Goal: Information Seeking & Learning: Check status

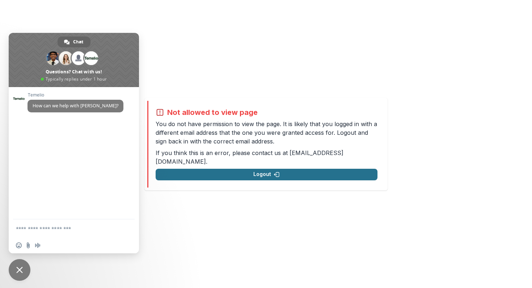
click at [304, 171] on button "Logout" at bounding box center [267, 175] width 222 height 12
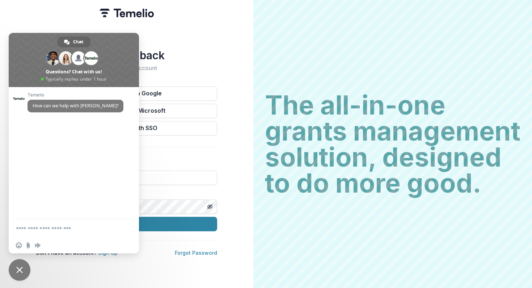
click at [25, 267] on span "Close chat" at bounding box center [20, 271] width 22 height 22
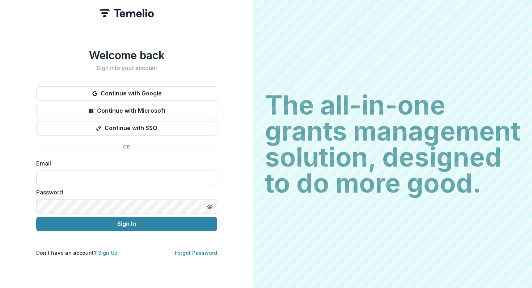
click at [71, 183] on input at bounding box center [126, 178] width 181 height 14
type input "**********"
click at [207, 207] on icon "Toggle password visibility" at bounding box center [210, 207] width 6 height 6
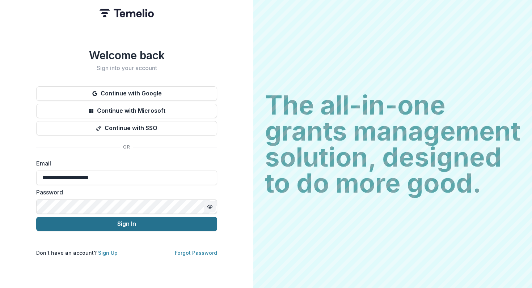
click at [180, 225] on button "Sign In" at bounding box center [126, 224] width 181 height 14
click at [151, 227] on button "Sign In" at bounding box center [126, 224] width 181 height 14
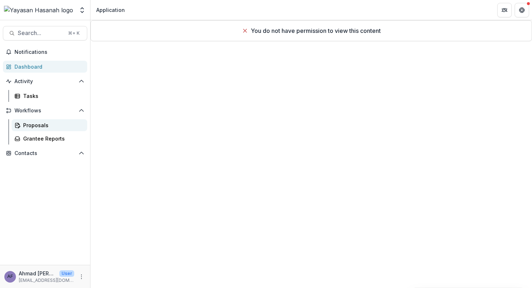
click at [59, 123] on div "Proposals" at bounding box center [52, 126] width 58 height 8
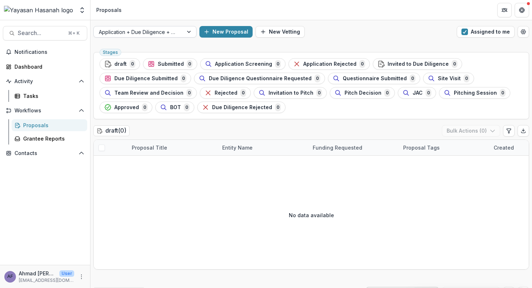
click at [189, 34] on div at bounding box center [189, 31] width 13 height 11
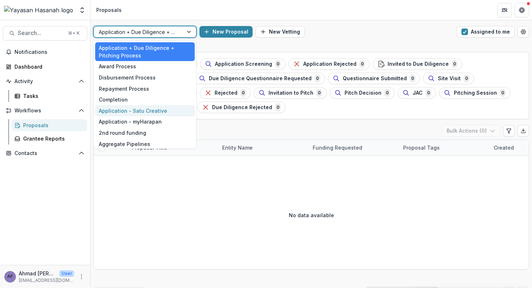
click at [169, 110] on div "Application - Satu Creative" at bounding box center [145, 110] width 100 height 11
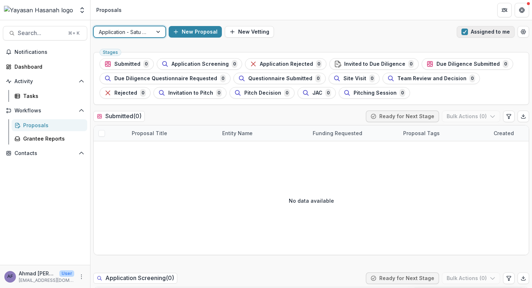
click at [467, 31] on span "button" at bounding box center [464, 32] width 7 height 7
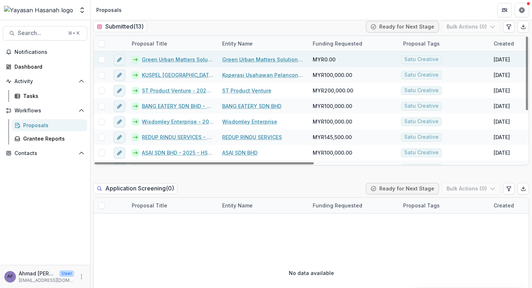
click at [194, 61] on link "Green Urban Matters Solutions Sdn Bhd - 2025 - HSEF2025 - Satu Creative" at bounding box center [178, 60] width 72 height 8
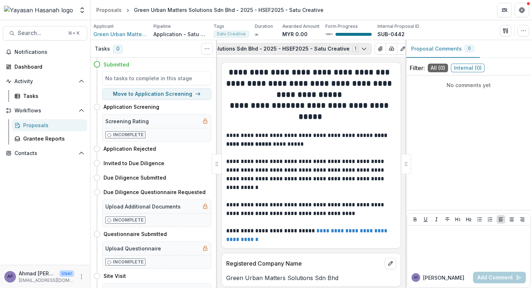
scroll to position [0, 144]
click at [372, 49] on polyline "button" at bounding box center [372, 49] width 1 height 1
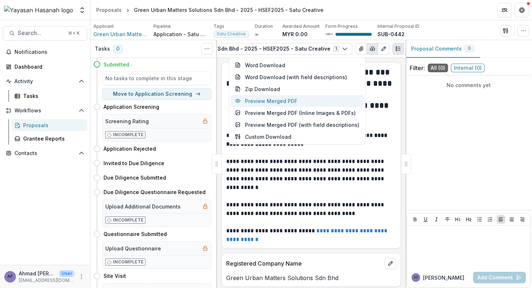
click at [305, 99] on button "Preview Merged PDF" at bounding box center [297, 101] width 133 height 12
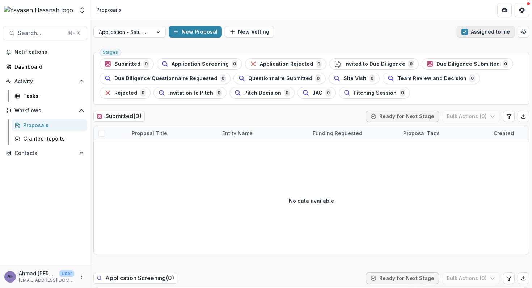
click at [469, 33] on button "Assigned to me" at bounding box center [486, 32] width 58 height 12
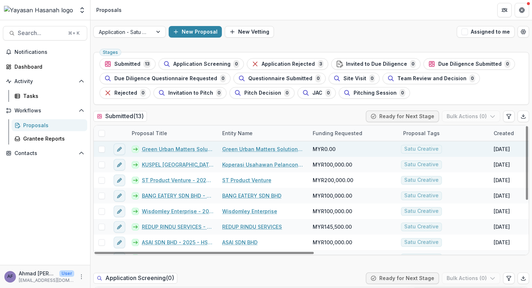
click at [254, 149] on link "Green Urban Matters Solutions Sdn Bhd" at bounding box center [263, 149] width 82 height 8
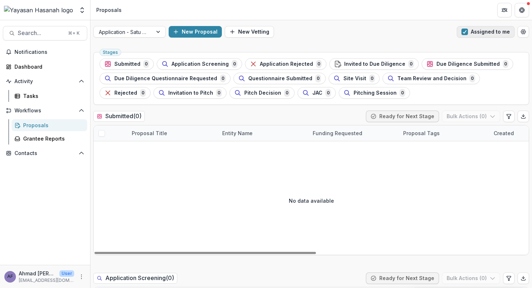
click at [463, 34] on span "button" at bounding box center [464, 32] width 7 height 7
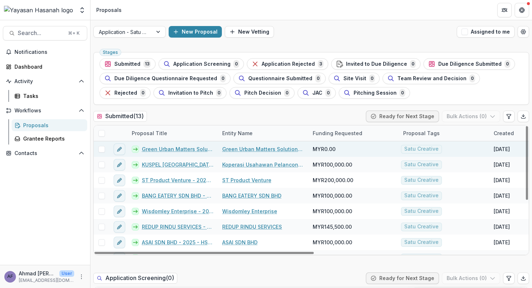
click at [241, 149] on link "Green Urban Matters Solutions Sdn Bhd" at bounding box center [263, 149] width 82 height 8
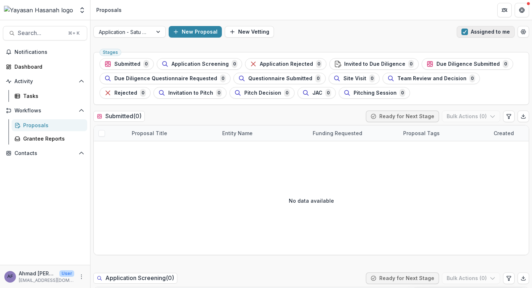
click at [461, 32] on span "button" at bounding box center [464, 32] width 7 height 7
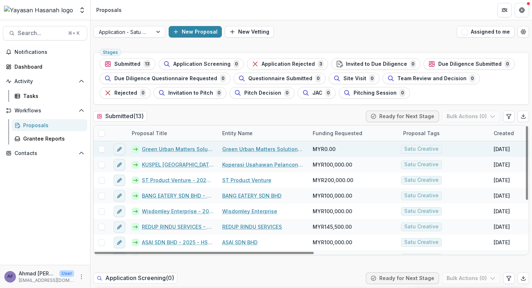
click at [190, 149] on link "Green Urban Matters Solutions Sdn Bhd - 2025 - HSEF2025 - Satu Creative" at bounding box center [178, 149] width 72 height 8
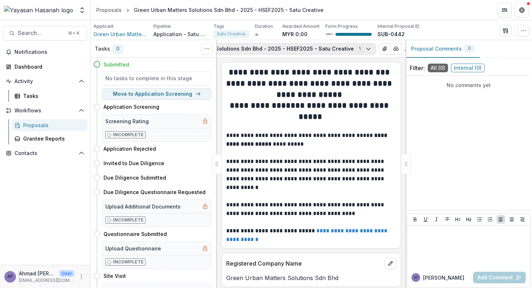
scroll to position [0, 144]
click at [372, 50] on line "button" at bounding box center [372, 48] width 0 height 1
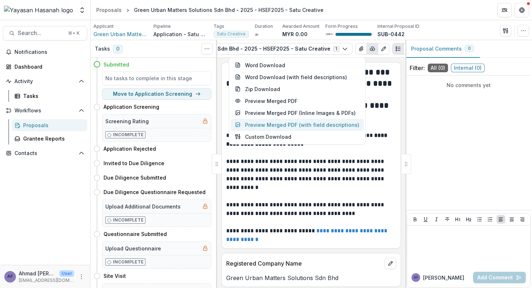
click at [296, 123] on button "Preview Merged PDF (with field descriptions)" at bounding box center [297, 125] width 133 height 12
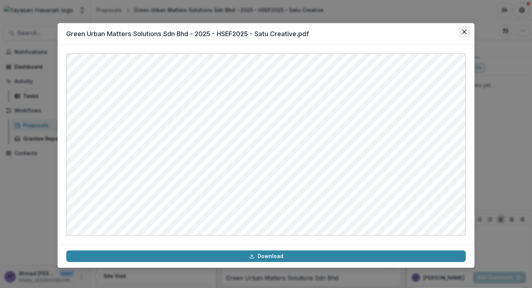
click at [467, 29] on button "Close" at bounding box center [465, 32] width 12 height 12
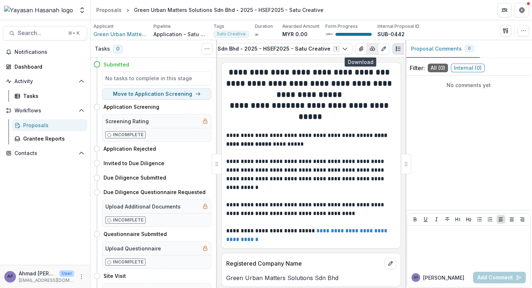
click at [370, 47] on icon "button" at bounding box center [373, 49] width 6 height 6
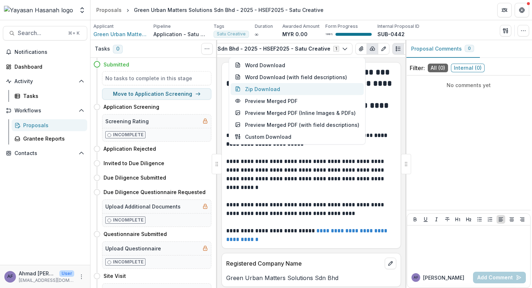
click at [315, 90] on button "Zip Download" at bounding box center [297, 89] width 133 height 12
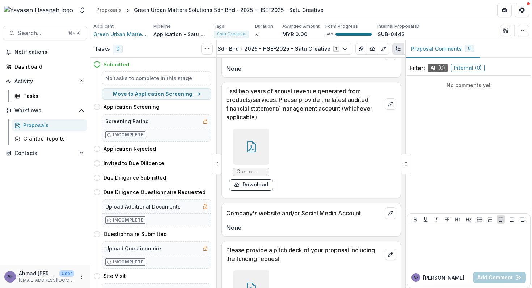
scroll to position [1351, 0]
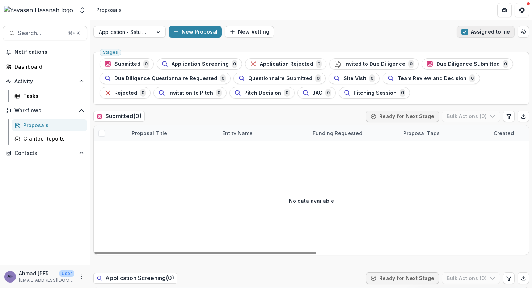
click at [464, 32] on span "button" at bounding box center [464, 32] width 7 height 7
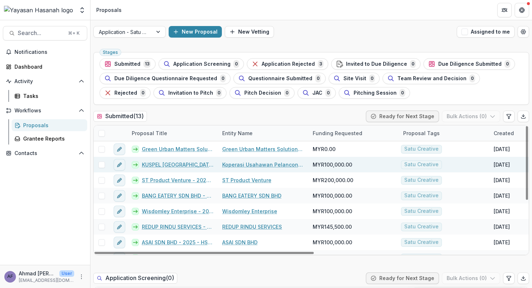
click at [150, 163] on link "KUSPEL [GEOGRAPHIC_DATA] - 2025 - HSEF2025 - Satu Creative" at bounding box center [178, 165] width 72 height 8
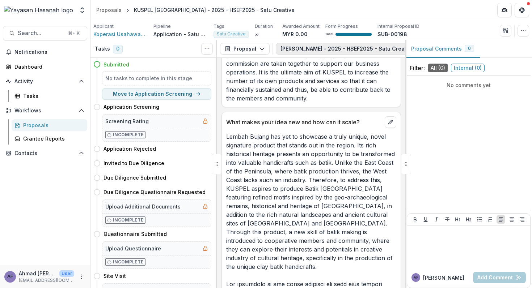
scroll to position [0, 83]
click at [370, 46] on icon "button" at bounding box center [373, 49] width 6 height 6
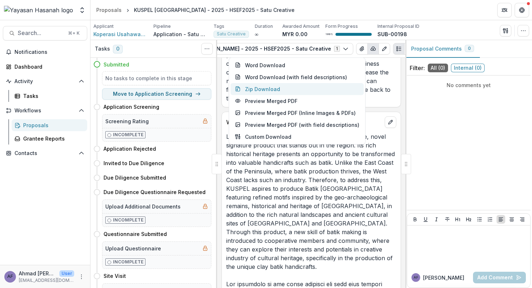
click at [283, 85] on button "Zip Download" at bounding box center [297, 89] width 133 height 12
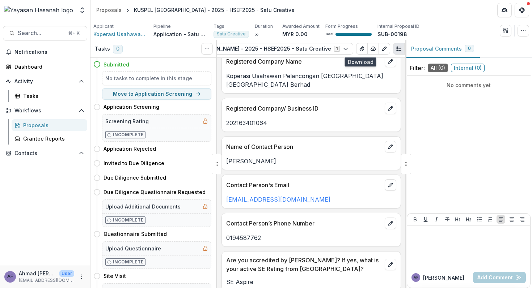
scroll to position [211, 0]
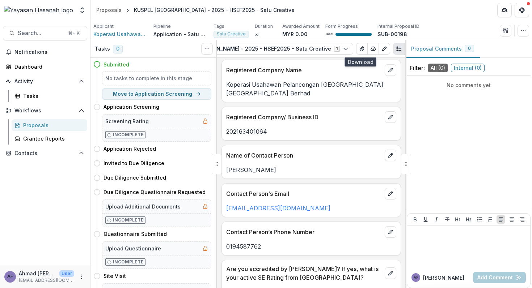
drag, startPoint x: 283, startPoint y: 170, endPoint x: 227, endPoint y: 170, distance: 56.5
click at [227, 170] on p "[PERSON_NAME]" at bounding box center [311, 170] width 170 height 9
copy p "[PERSON_NAME]"
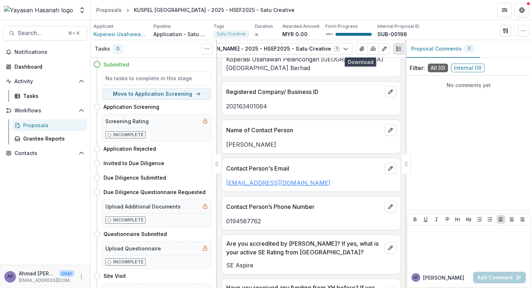
scroll to position [239, 0]
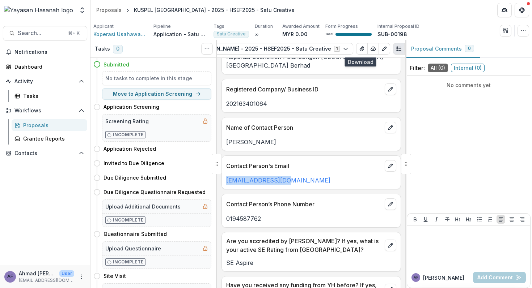
drag, startPoint x: 295, startPoint y: 178, endPoint x: 221, endPoint y: 186, distance: 74.2
click at [222, 186] on div "Contact Person's Email [EMAIL_ADDRESS][DOMAIN_NAME]" at bounding box center [312, 173] width 180 height 34
copy link "[EMAIL_ADDRESS][DOMAIN_NAME]"
drag, startPoint x: 267, startPoint y: 219, endPoint x: 227, endPoint y: 218, distance: 40.2
click at [227, 218] on p "0194587762" at bounding box center [311, 219] width 170 height 9
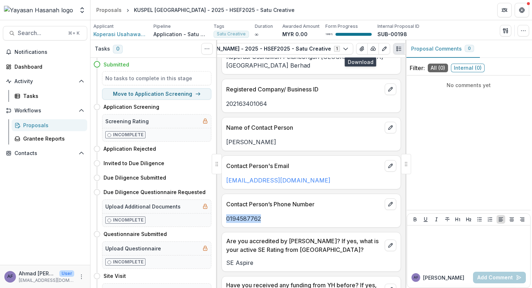
copy p "0194587762"
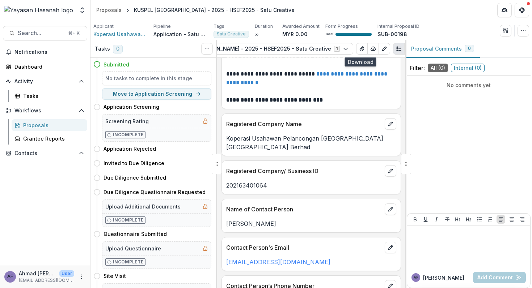
scroll to position [109, 0]
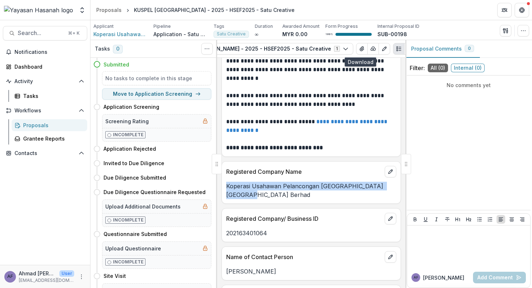
drag, startPoint x: 247, startPoint y: 195, endPoint x: 226, endPoint y: 189, distance: 22.3
click at [226, 189] on p "Koperasi Usahawan Pelancongan [GEOGRAPHIC_DATA] [GEOGRAPHIC_DATA] Berhad" at bounding box center [311, 190] width 170 height 17
copy p "Koperasi Usahawan Pelancongan [GEOGRAPHIC_DATA] [GEOGRAPHIC_DATA] Berhad"
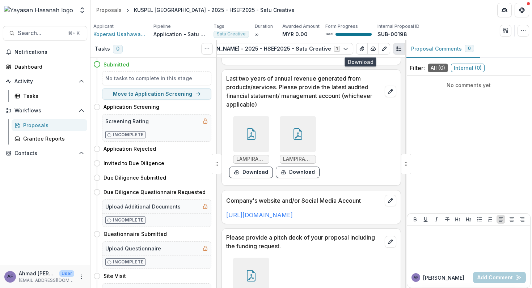
scroll to position [4305, 0]
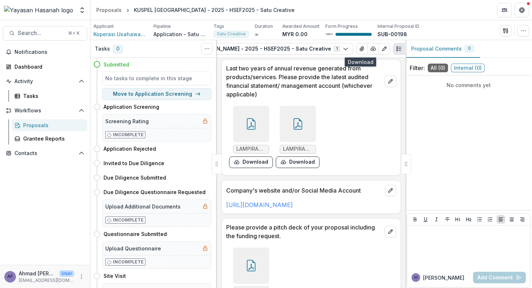
drag, startPoint x: 347, startPoint y: 170, endPoint x: 227, endPoint y: 166, distance: 119.8
click at [227, 197] on div "[URL][DOMAIN_NAME]" at bounding box center [311, 203] width 179 height 13
copy link "[URL][DOMAIN_NAME]"
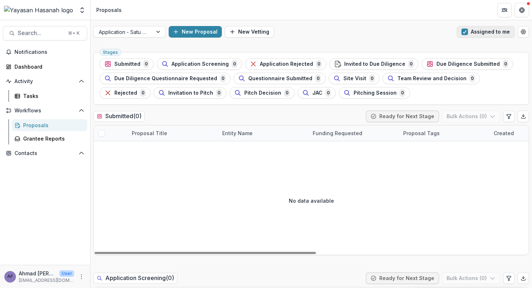
click at [468, 31] on button "Assigned to me" at bounding box center [486, 32] width 58 height 12
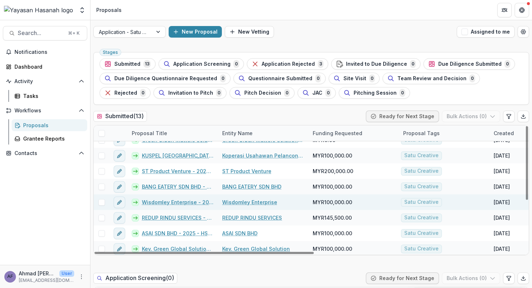
scroll to position [12, 0]
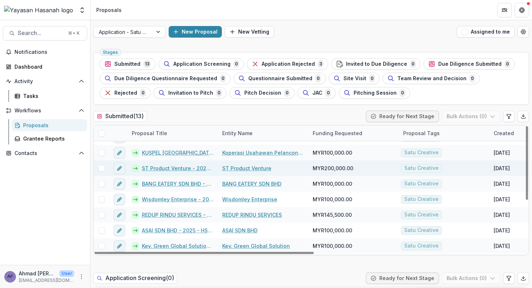
click at [151, 168] on link "ST Product Venture - 2025 - HSEF2025 - Satu Creative" at bounding box center [178, 169] width 72 height 8
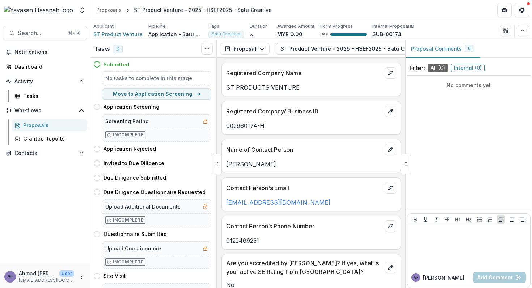
scroll to position [193, 0]
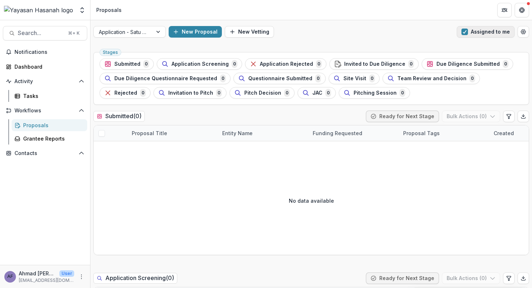
click at [472, 28] on button "Assigned to me" at bounding box center [486, 32] width 58 height 12
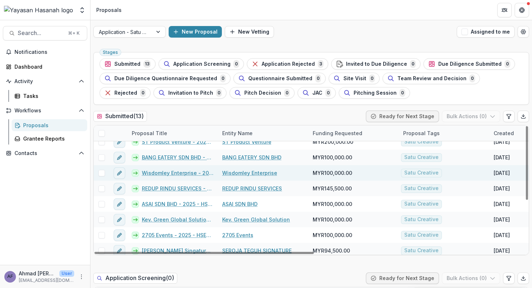
scroll to position [36, 0]
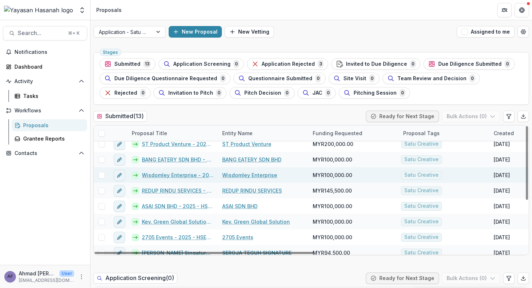
click at [152, 176] on link "Wisdomley Enterprise - 2025 - HSEF2025 - Satu Creative" at bounding box center [178, 176] width 72 height 8
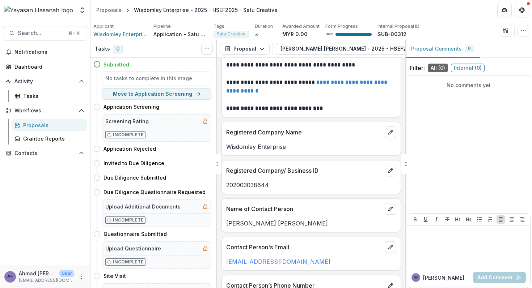
scroll to position [139, 0]
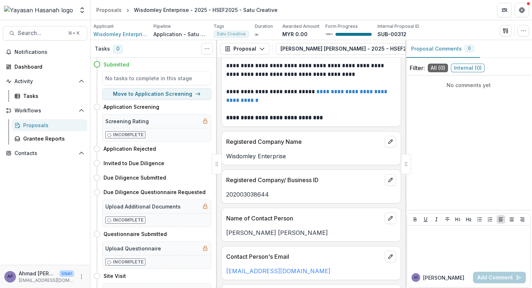
drag, startPoint x: 302, startPoint y: 232, endPoint x: 226, endPoint y: 236, distance: 76.1
click at [226, 236] on p "[PERSON_NAME] [PERSON_NAME]" at bounding box center [311, 233] width 170 height 9
copy p "[PERSON_NAME] [PERSON_NAME]"
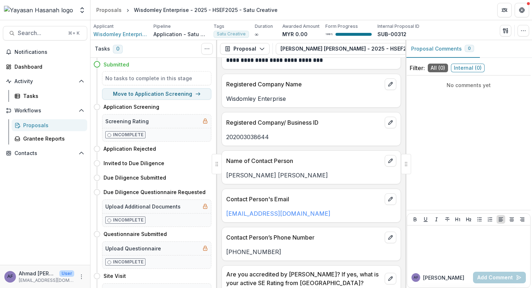
scroll to position [205, 0]
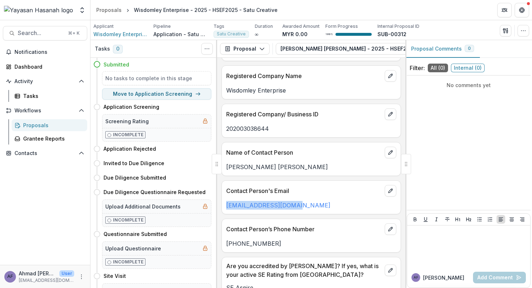
drag, startPoint x: 304, startPoint y: 207, endPoint x: 225, endPoint y: 208, distance: 78.9
click at [225, 208] on div "[EMAIL_ADDRESS][DOMAIN_NAME]" at bounding box center [311, 205] width 179 height 9
copy link "[EMAIL_ADDRESS][DOMAIN_NAME]"
drag, startPoint x: 279, startPoint y: 247, endPoint x: 232, endPoint y: 247, distance: 46.7
click at [232, 247] on p "[PHONE_NUMBER]" at bounding box center [311, 244] width 170 height 9
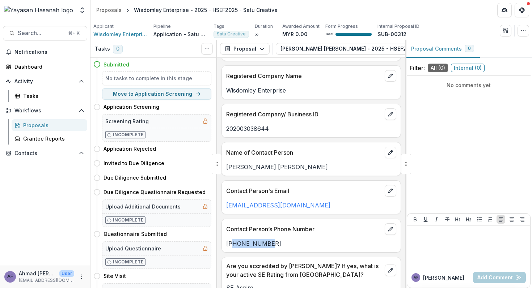
copy p "0182775250"
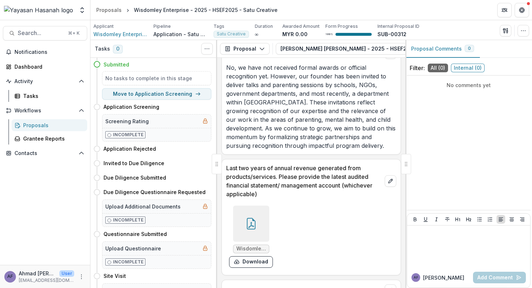
scroll to position [2177, 0]
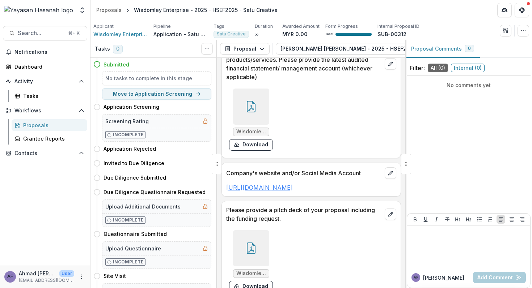
drag, startPoint x: 298, startPoint y: 172, endPoint x: 227, endPoint y: 173, distance: 71.3
click at [227, 184] on p "[URL][DOMAIN_NAME]" at bounding box center [311, 188] width 170 height 9
copy link "[URL][DOMAIN_NAME]"
click at [381, 50] on icon "button" at bounding box center [383, 49] width 5 height 4
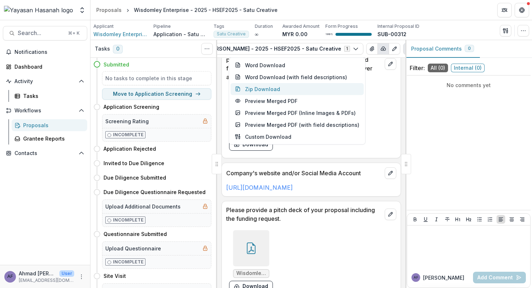
click at [278, 89] on button "Zip Download" at bounding box center [297, 89] width 133 height 12
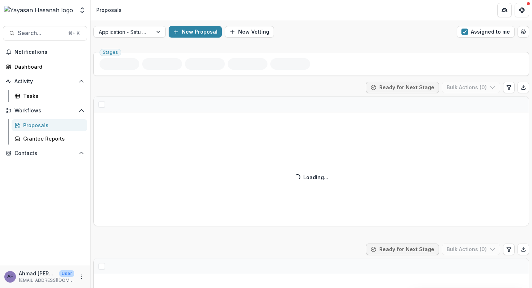
scroll to position [0, 0]
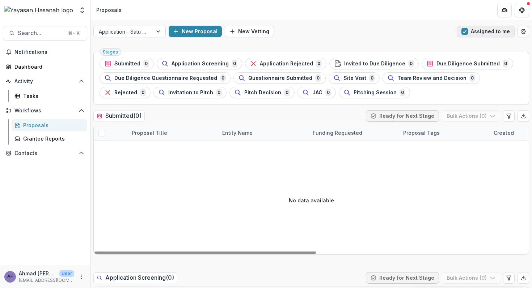
click at [472, 33] on button "Assigned to me" at bounding box center [486, 32] width 58 height 12
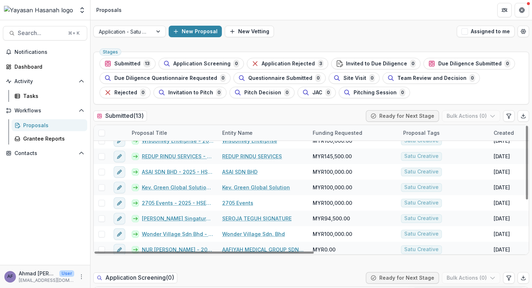
scroll to position [64, 0]
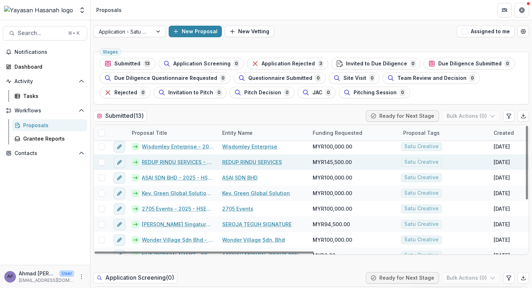
click at [148, 161] on link "REDUP RINDU SERVICES - 2025 - HSEF2025 - Satu Creative" at bounding box center [178, 163] width 72 height 8
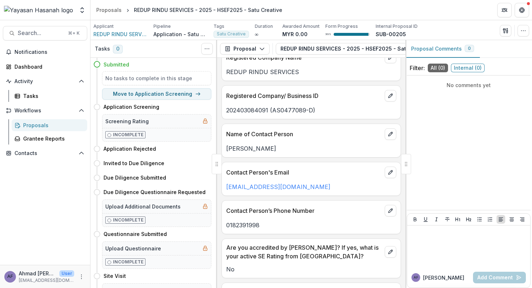
scroll to position [224, 0]
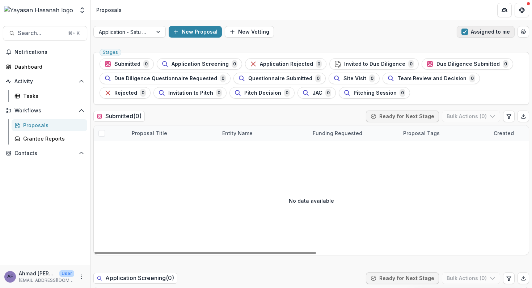
click at [481, 33] on button "Assigned to me" at bounding box center [486, 32] width 58 height 12
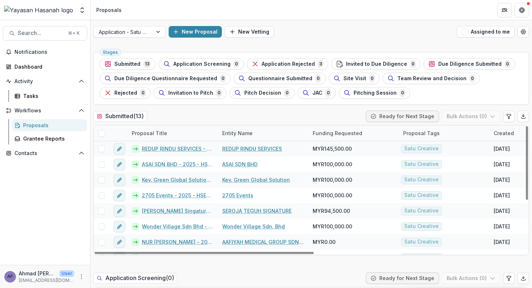
scroll to position [85, 0]
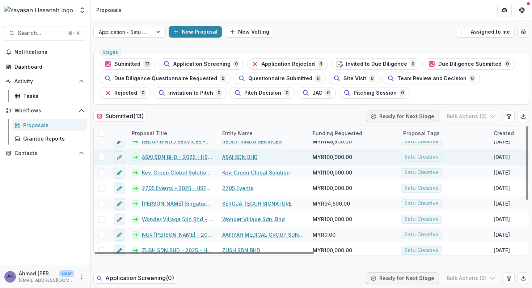
click at [177, 158] on link "ASAI SDN BHD - 2025 - HSEF2025 - Satu Creative" at bounding box center [178, 157] width 72 height 8
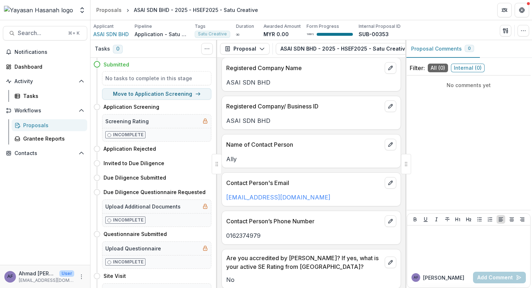
scroll to position [195, 0]
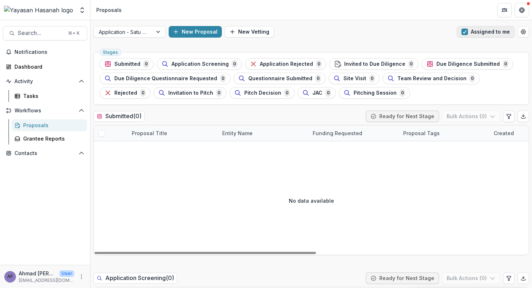
click at [485, 36] on button "Assigned to me" at bounding box center [486, 32] width 58 height 12
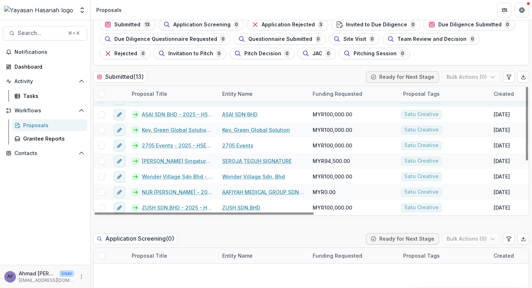
scroll to position [45, 0]
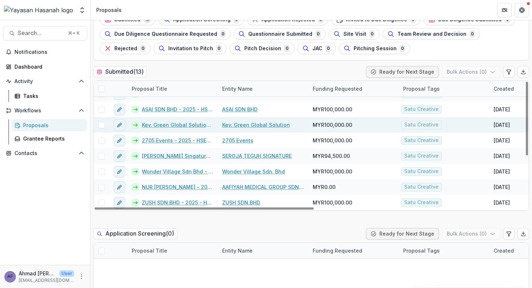
click at [137, 126] on icon at bounding box center [135, 125] width 6 height 6
click at [145, 126] on link "Kev. Green Global Solution - HSEF2025 - Satu Creative" at bounding box center [178, 125] width 72 height 8
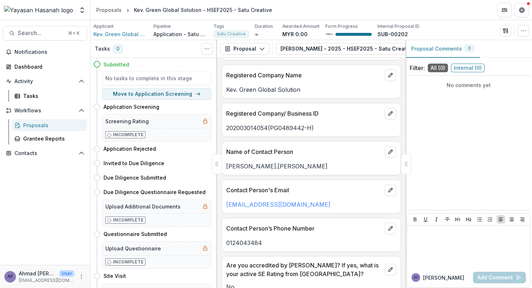
scroll to position [204, 0]
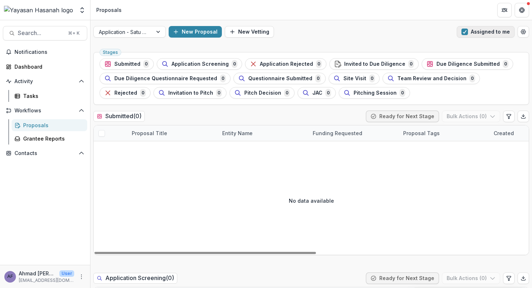
click at [477, 34] on button "Assigned to me" at bounding box center [486, 32] width 58 height 12
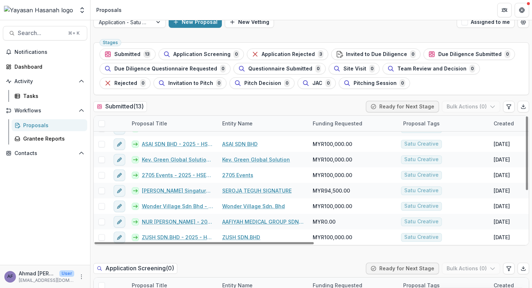
scroll to position [12, 0]
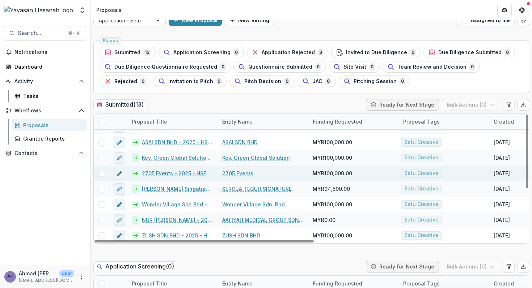
click at [148, 173] on link "2705 Events - 2025 - HSEF2025 - Satu Creative" at bounding box center [178, 174] width 72 height 8
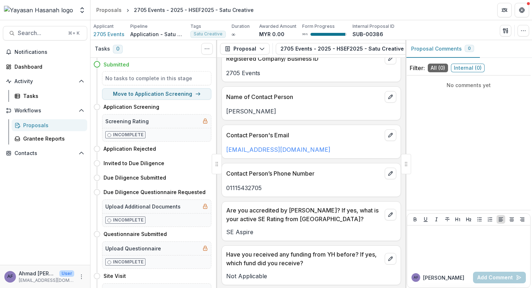
scroll to position [244, 0]
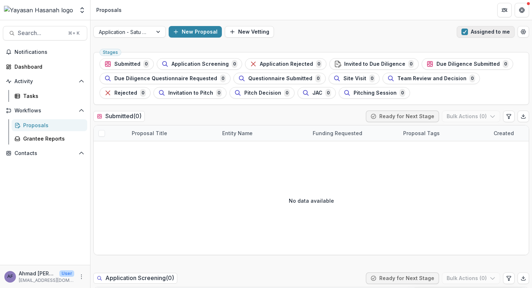
click at [478, 28] on button "Assigned to me" at bounding box center [486, 32] width 58 height 12
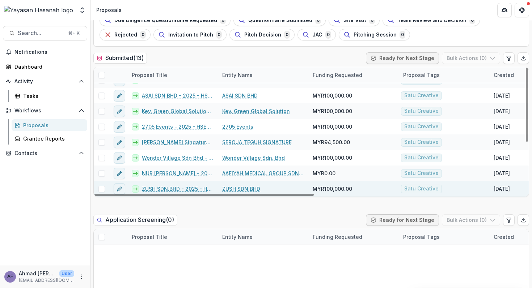
scroll to position [60, 0]
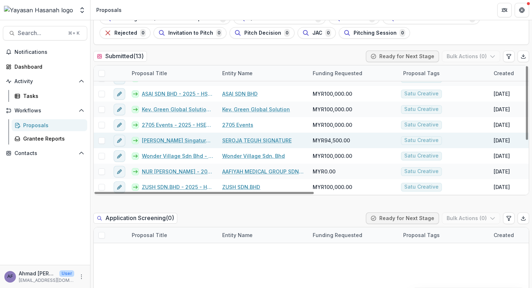
click at [135, 141] on icon at bounding box center [135, 141] width 6 height 6
click at [147, 142] on link "[PERSON_NAME] Singature - 2025 - HSEF2025 - Satu Creative" at bounding box center [178, 141] width 72 height 8
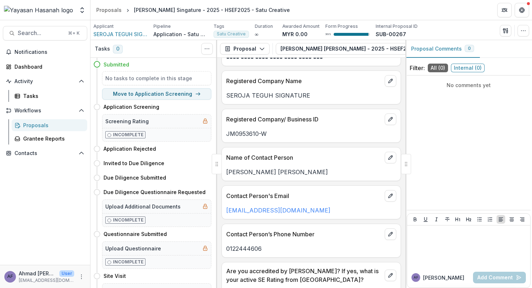
scroll to position [217, 0]
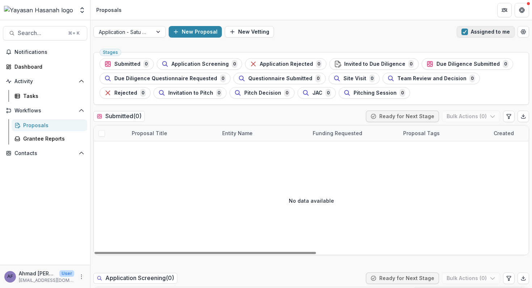
click at [467, 29] on span "button" at bounding box center [464, 32] width 7 height 7
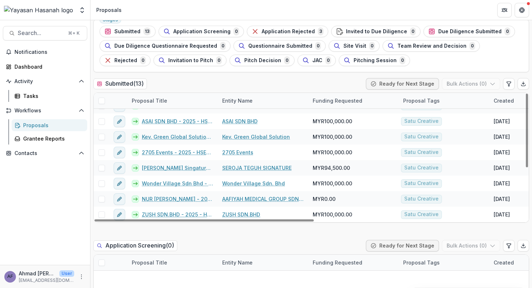
scroll to position [41, 0]
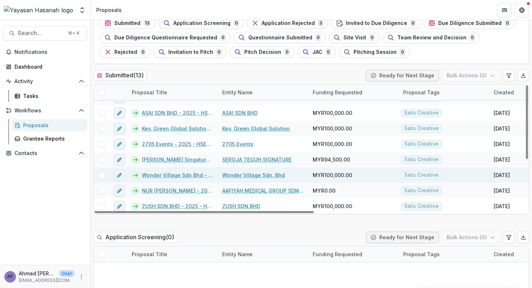
click at [149, 176] on link "Wonder Village Sdn Bhd - 2025 - HSEF2025 - Satu Creative" at bounding box center [178, 176] width 72 height 8
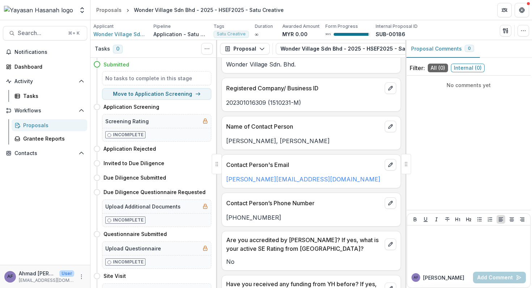
scroll to position [234, 0]
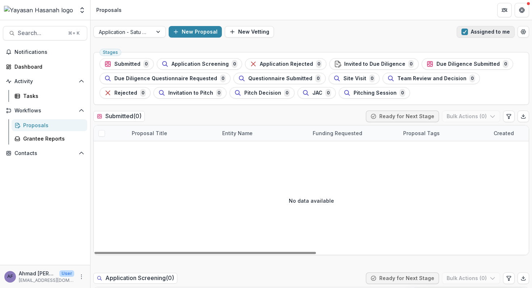
click at [490, 34] on button "Assigned to me" at bounding box center [486, 32] width 58 height 12
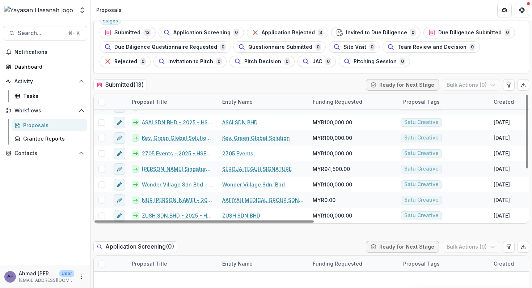
scroll to position [34, 0]
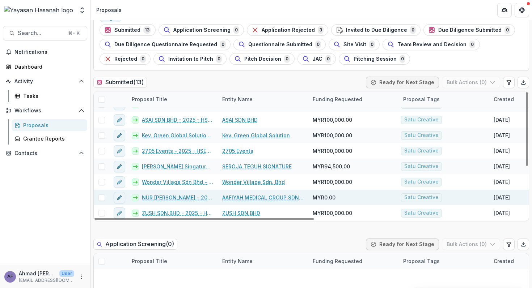
click at [146, 197] on link "NUR [PERSON_NAME] - 2025 - HSEF2025 - Satu Creative" at bounding box center [178, 198] width 72 height 8
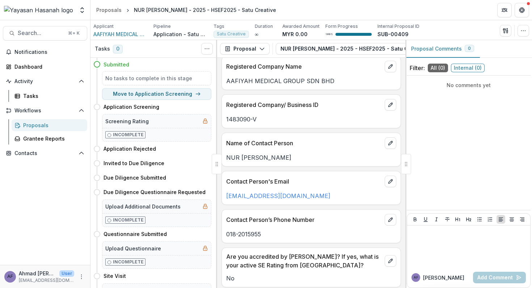
scroll to position [203, 0]
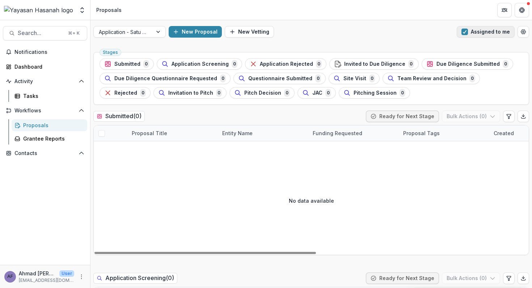
click at [462, 31] on span "button" at bounding box center [464, 32] width 7 height 7
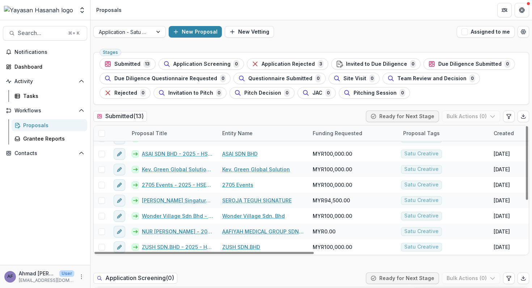
scroll to position [24, 0]
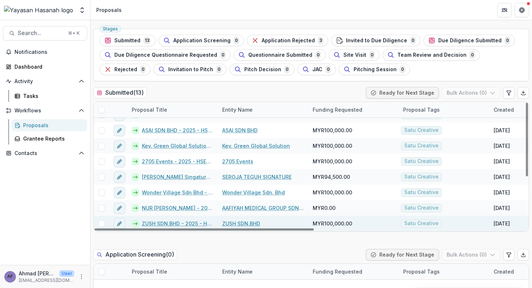
click at [155, 225] on link "ZUSH SDN.BHD - 2025 - HSEF2025 - Satu Creative" at bounding box center [178, 224] width 72 height 8
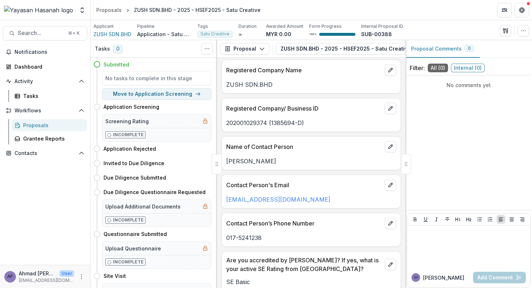
scroll to position [191, 0]
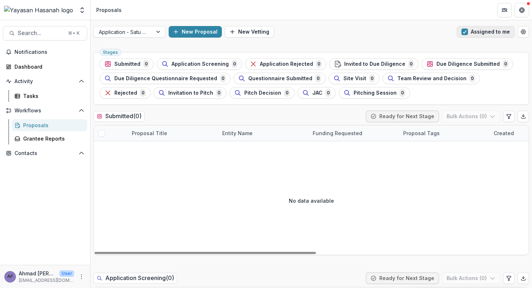
click at [467, 27] on button "Assigned to me" at bounding box center [486, 32] width 58 height 12
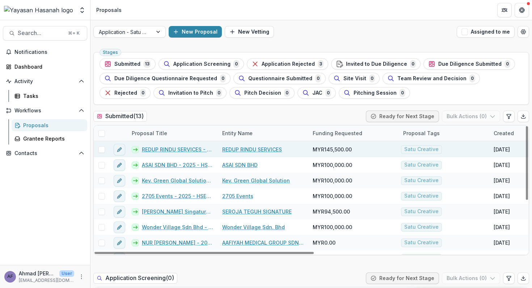
scroll to position [89, 0]
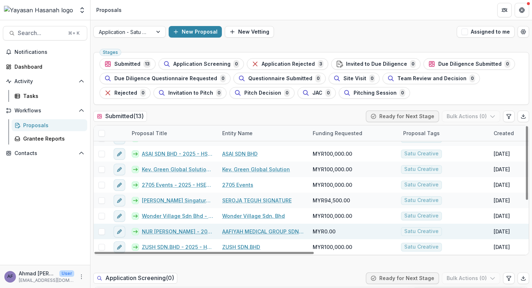
click at [146, 231] on link "NUR [PERSON_NAME] - 2025 - HSEF2025 - Satu Creative" at bounding box center [178, 232] width 72 height 8
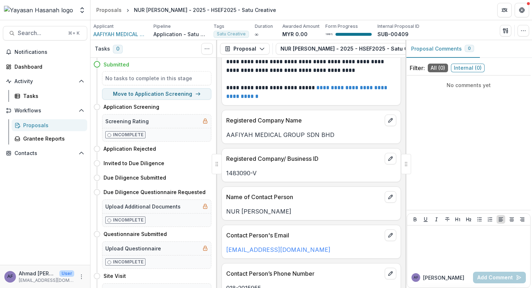
scroll to position [144, 0]
drag, startPoint x: 294, startPoint y: 210, endPoint x: 222, endPoint y: 207, distance: 71.7
click at [222, 207] on div "NUR [PERSON_NAME]" at bounding box center [311, 209] width 179 height 13
copy p "NUR [PERSON_NAME]"
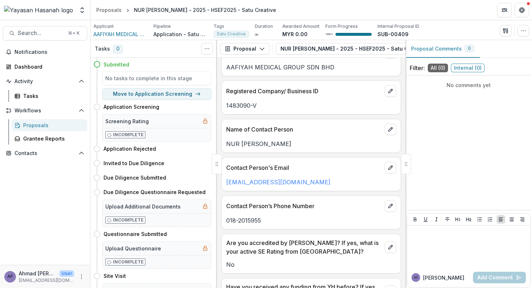
scroll to position [226, 0]
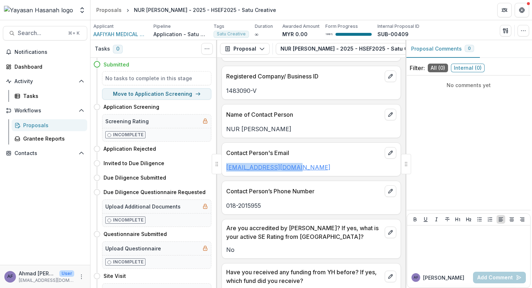
drag, startPoint x: 297, startPoint y: 170, endPoint x: 228, endPoint y: 169, distance: 69.1
click at [228, 169] on p "[EMAIL_ADDRESS][DOMAIN_NAME]" at bounding box center [311, 167] width 170 height 9
drag, startPoint x: 273, startPoint y: 203, endPoint x: 225, endPoint y: 204, distance: 47.4
click at [225, 204] on div "018-2015955" at bounding box center [311, 206] width 179 height 9
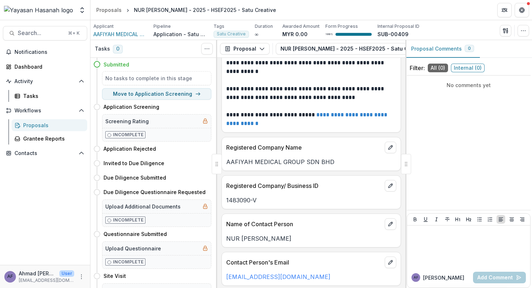
scroll to position [106, 0]
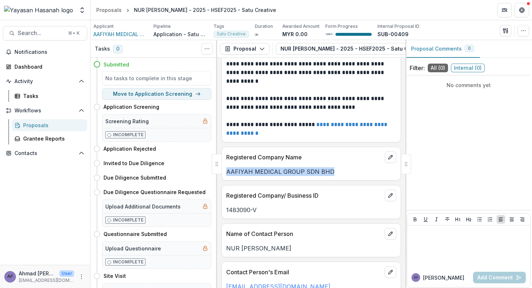
drag, startPoint x: 334, startPoint y: 174, endPoint x: 224, endPoint y: 174, distance: 110.4
click at [224, 174] on div "AAFIYAH MEDICAL GROUP SDN BHD" at bounding box center [311, 172] width 179 height 9
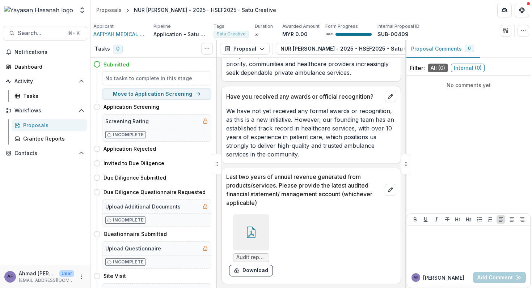
scroll to position [1907, 0]
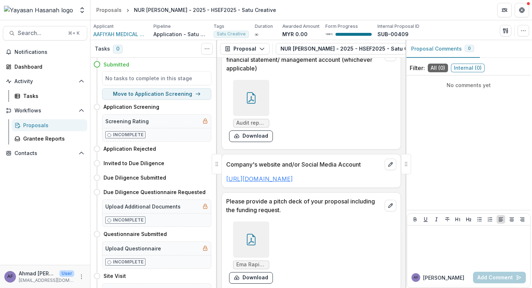
drag, startPoint x: 346, startPoint y: 170, endPoint x: 227, endPoint y: 172, distance: 119.8
click at [227, 175] on p "[URL][DOMAIN_NAME]" at bounding box center [311, 179] width 170 height 9
click at [359, 46] on icon "button" at bounding box center [360, 49] width 6 height 6
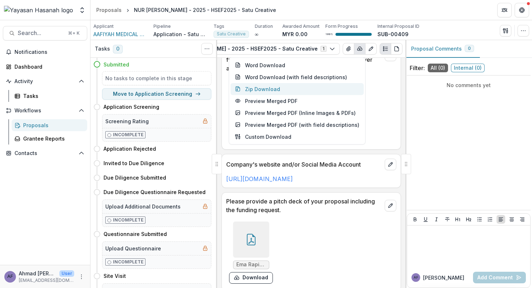
click at [296, 87] on button "Zip Download" at bounding box center [297, 89] width 133 height 12
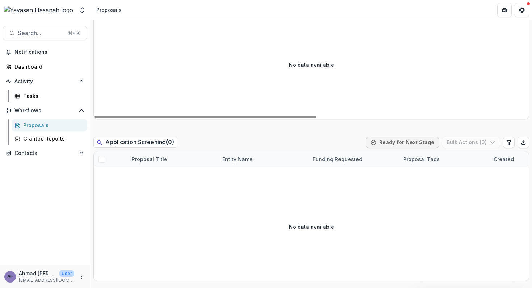
scroll to position [151, 0]
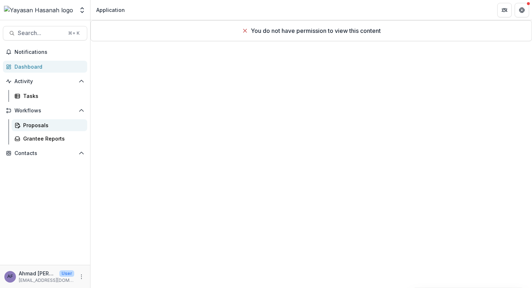
click at [35, 131] on link "Proposals" at bounding box center [50, 125] width 76 height 12
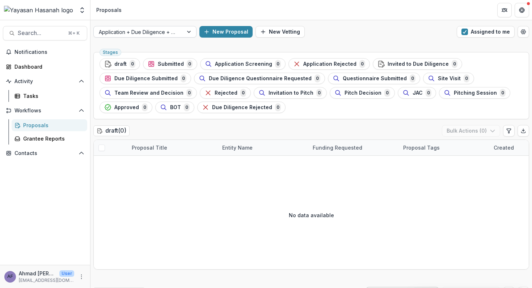
click at [173, 34] on div at bounding box center [138, 32] width 79 height 9
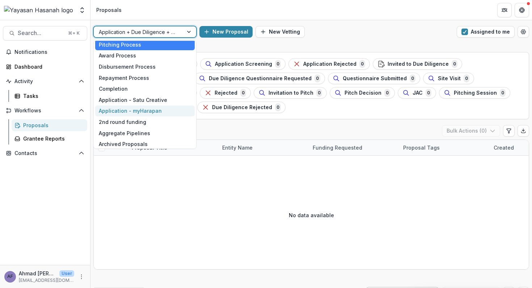
scroll to position [13, 0]
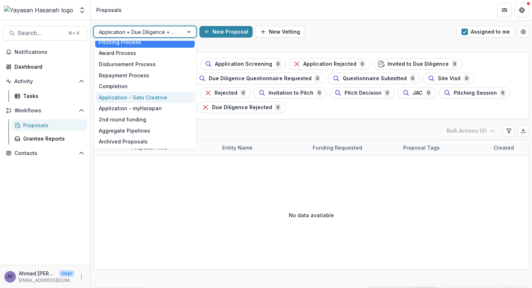
click at [144, 98] on div "Application - Satu Creative" at bounding box center [145, 97] width 100 height 11
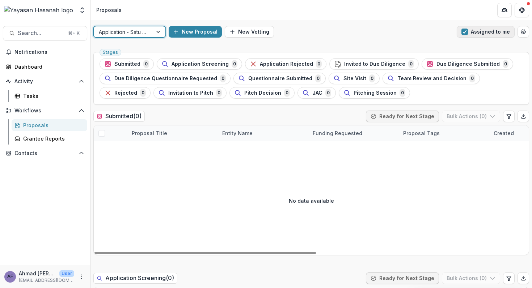
click at [474, 26] on button "Assigned to me" at bounding box center [486, 32] width 58 height 12
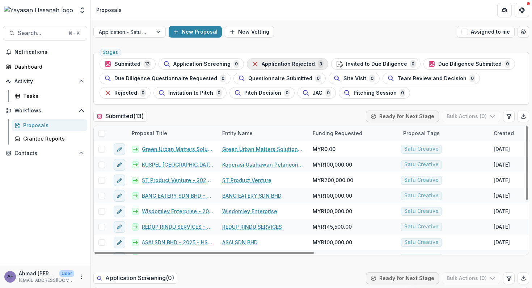
click at [285, 63] on span "Application Rejected" at bounding box center [288, 64] width 53 height 6
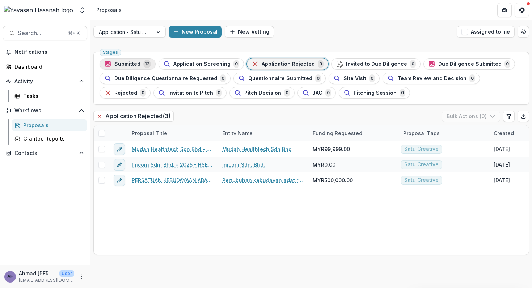
click at [125, 66] on span "Submitted" at bounding box center [127, 64] width 26 height 6
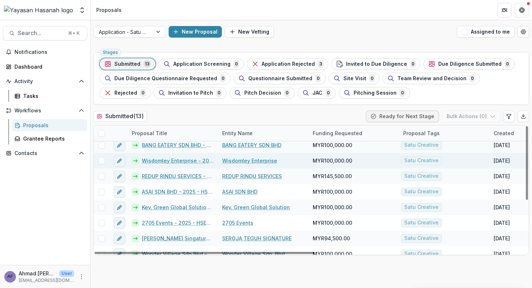
scroll to position [89, 0]
